Goal: Information Seeking & Learning: Learn about a topic

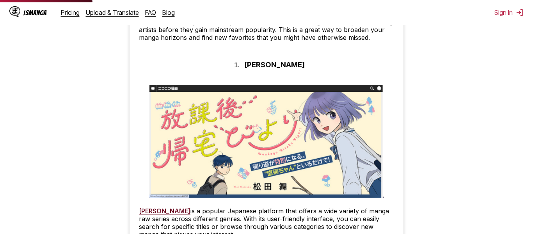
scroll to position [592, 0]
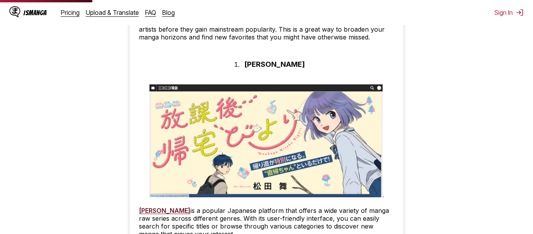
click at [262, 63] on h3 "[PERSON_NAME]" at bounding box center [274, 64] width 60 height 9
copy li
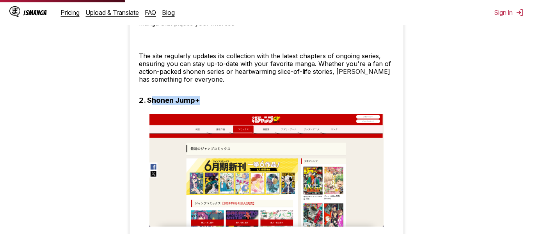
drag, startPoint x: 150, startPoint y: 99, endPoint x: 213, endPoint y: 96, distance: 63.3
click at [194, 97] on h3 "2. Shonen Jump+" at bounding box center [169, 100] width 61 height 9
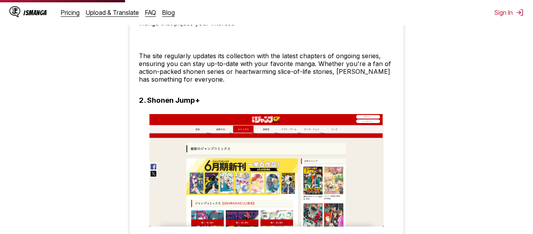
click at [194, 97] on h3 "2. Shonen Jump+" at bounding box center [169, 100] width 61 height 9
copy h3 "+"
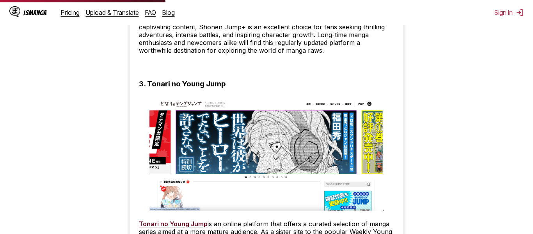
scroll to position [1060, 0]
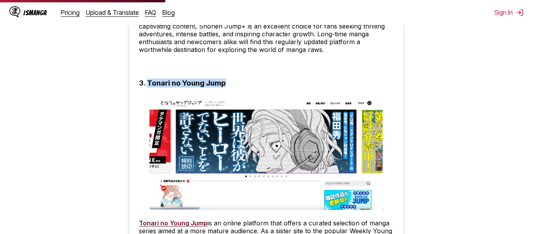
drag, startPoint x: 149, startPoint y: 80, endPoint x: 227, endPoint y: 81, distance: 78.8
copy h3 "Tonari no Young Jump"
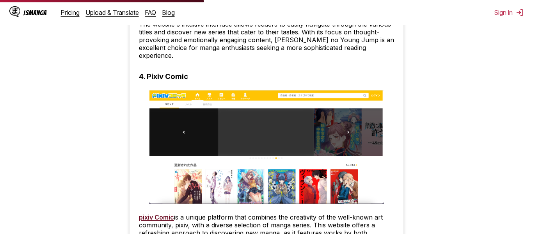
scroll to position [1312, 0]
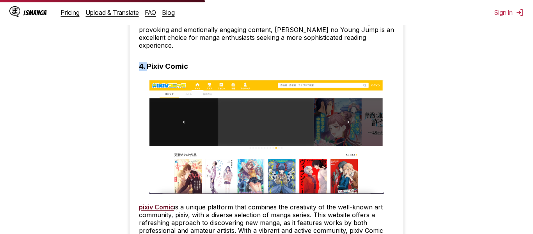
drag, startPoint x: 147, startPoint y: 59, endPoint x: 243, endPoint y: 60, distance: 96.4
copy h3 "4."
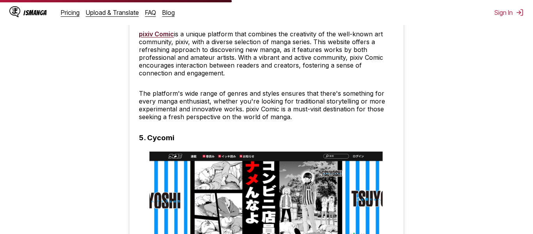
click at [172, 133] on h3 "5. Cycomi" at bounding box center [157, 137] width 36 height 9
copy h3 "Cycomi"
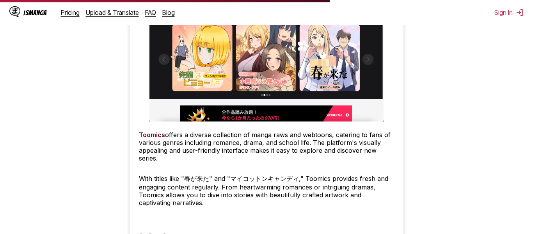
scroll to position [2114, 0]
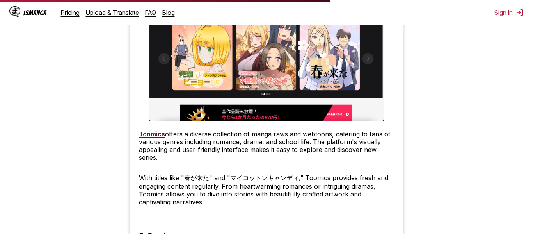
click at [236, 103] on img at bounding box center [266, 64] width 234 height 113
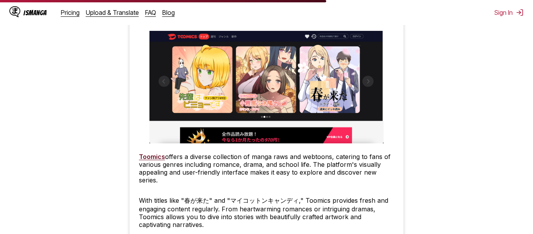
scroll to position [2093, 0]
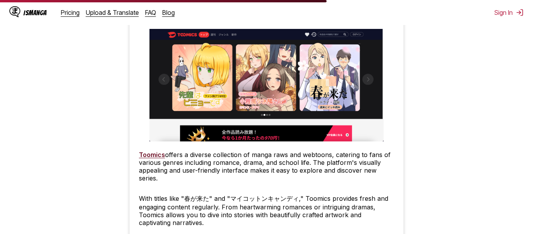
click at [150, 151] on link "Toomics" at bounding box center [152, 155] width 26 height 8
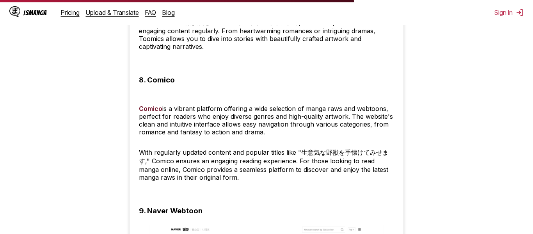
scroll to position [2271, 0]
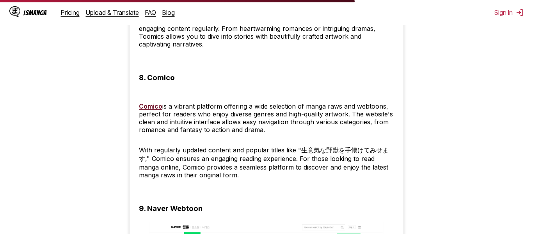
click at [147, 102] on link "Comico" at bounding box center [150, 106] width 23 height 8
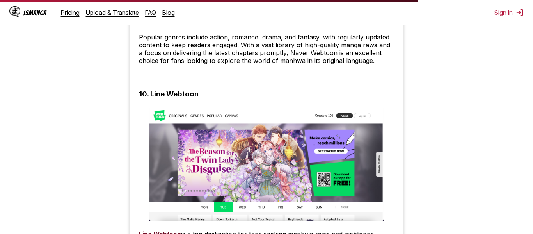
scroll to position [2706, 0]
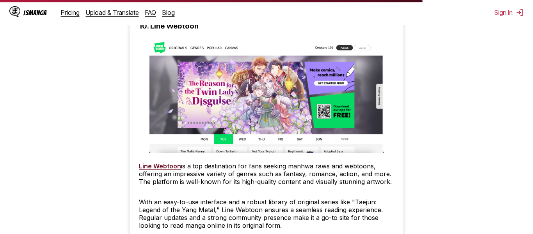
click at [165, 162] on link "Line Webtoon" at bounding box center [160, 166] width 42 height 8
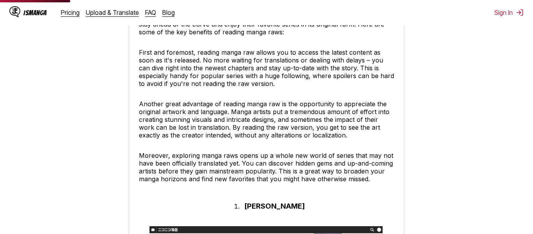
scroll to position [451, 0]
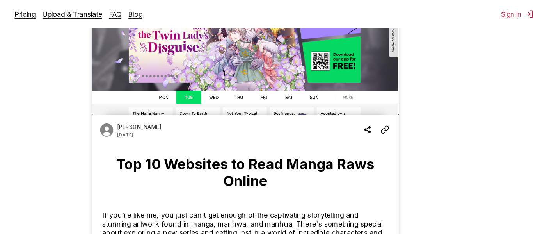
scroll to position [0, 0]
